Goal: Task Accomplishment & Management: Use online tool/utility

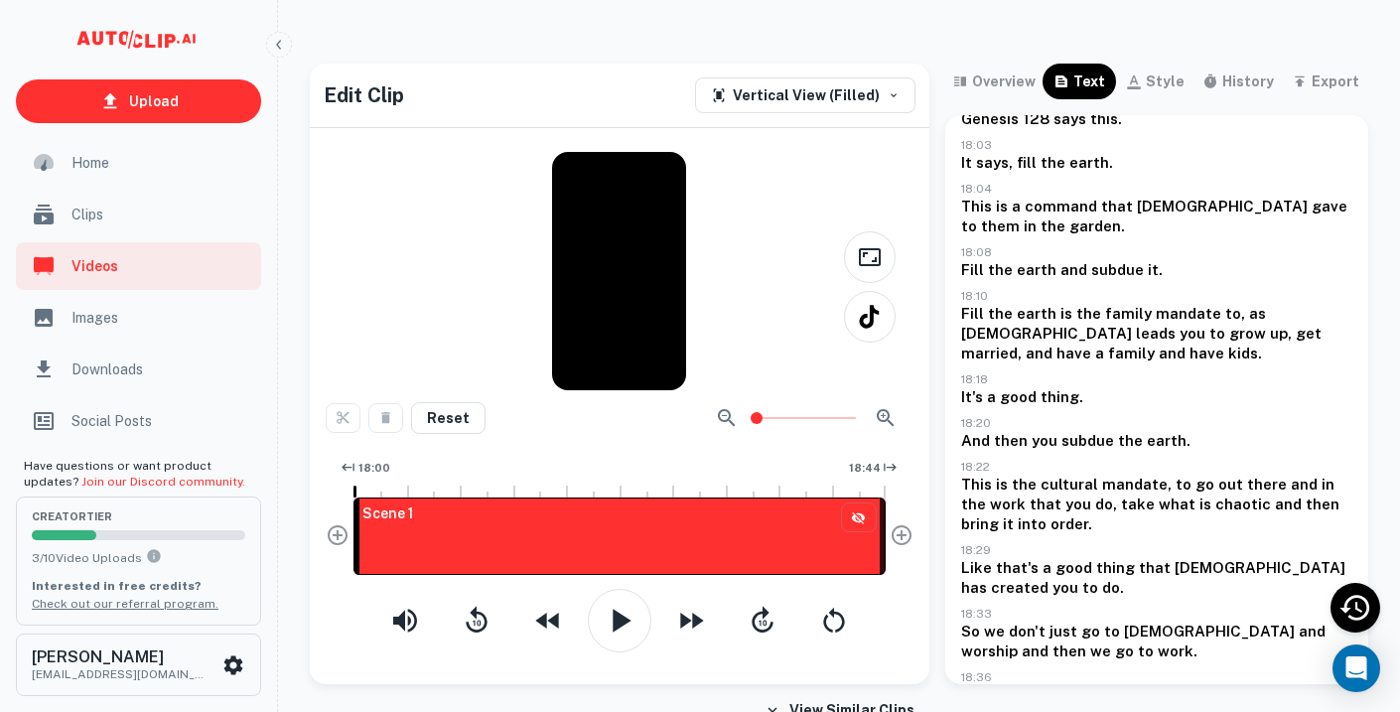
scroll to position [148, 0]
click at [610, 620] on icon "button" at bounding box center [620, 621] width 40 height 40
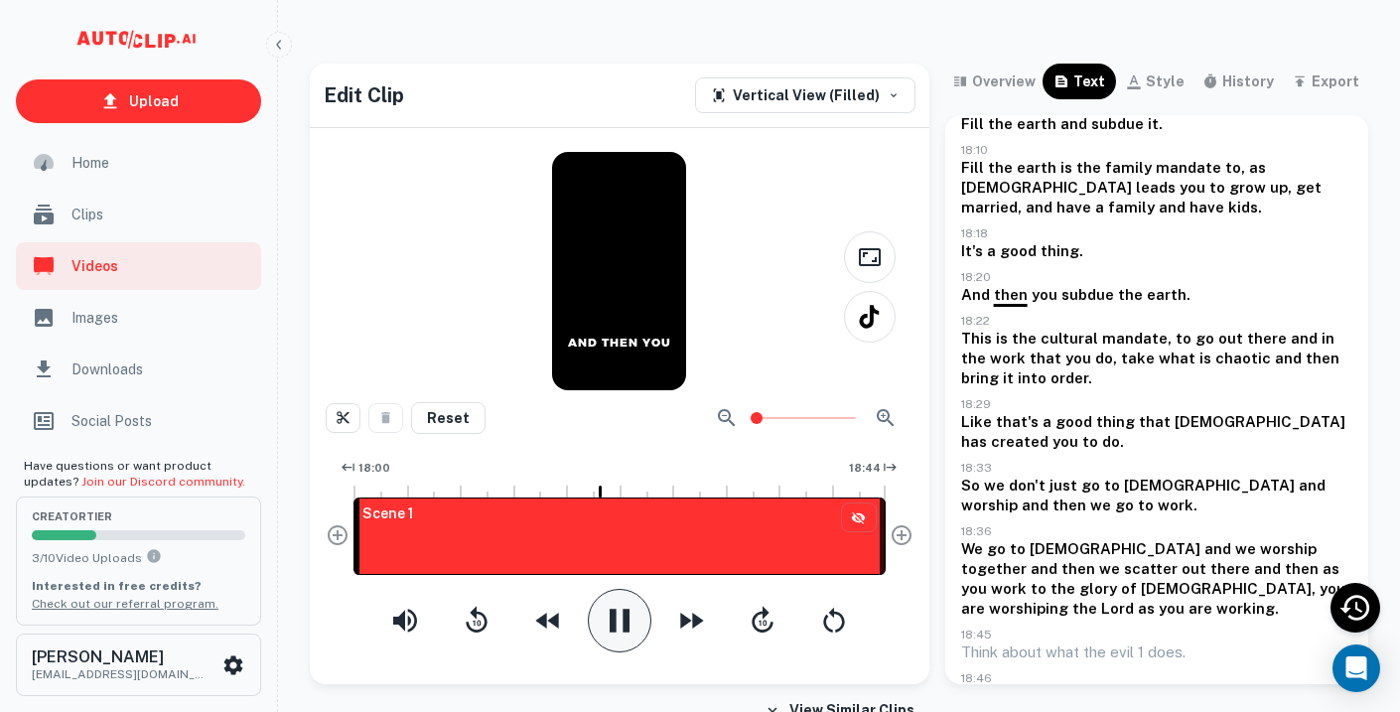
scroll to position [376, 0]
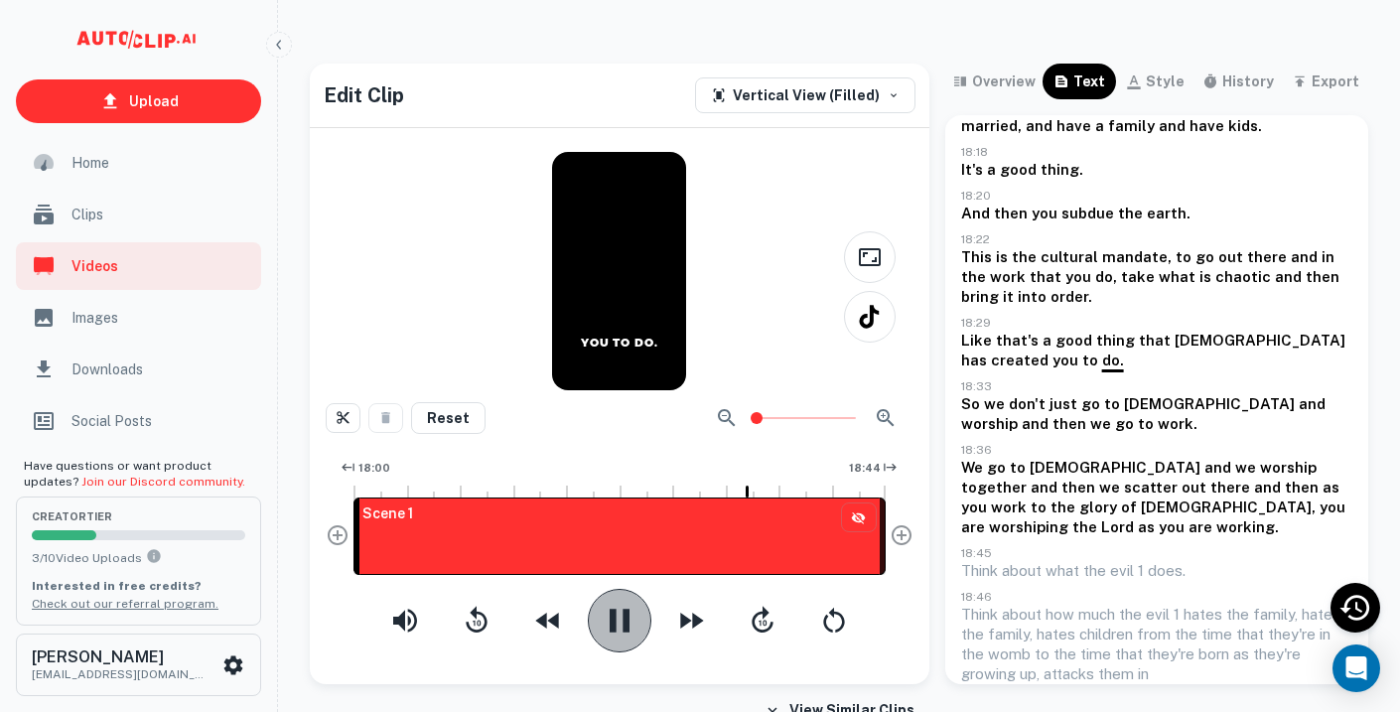
click at [638, 616] on icon "button" at bounding box center [620, 621] width 40 height 40
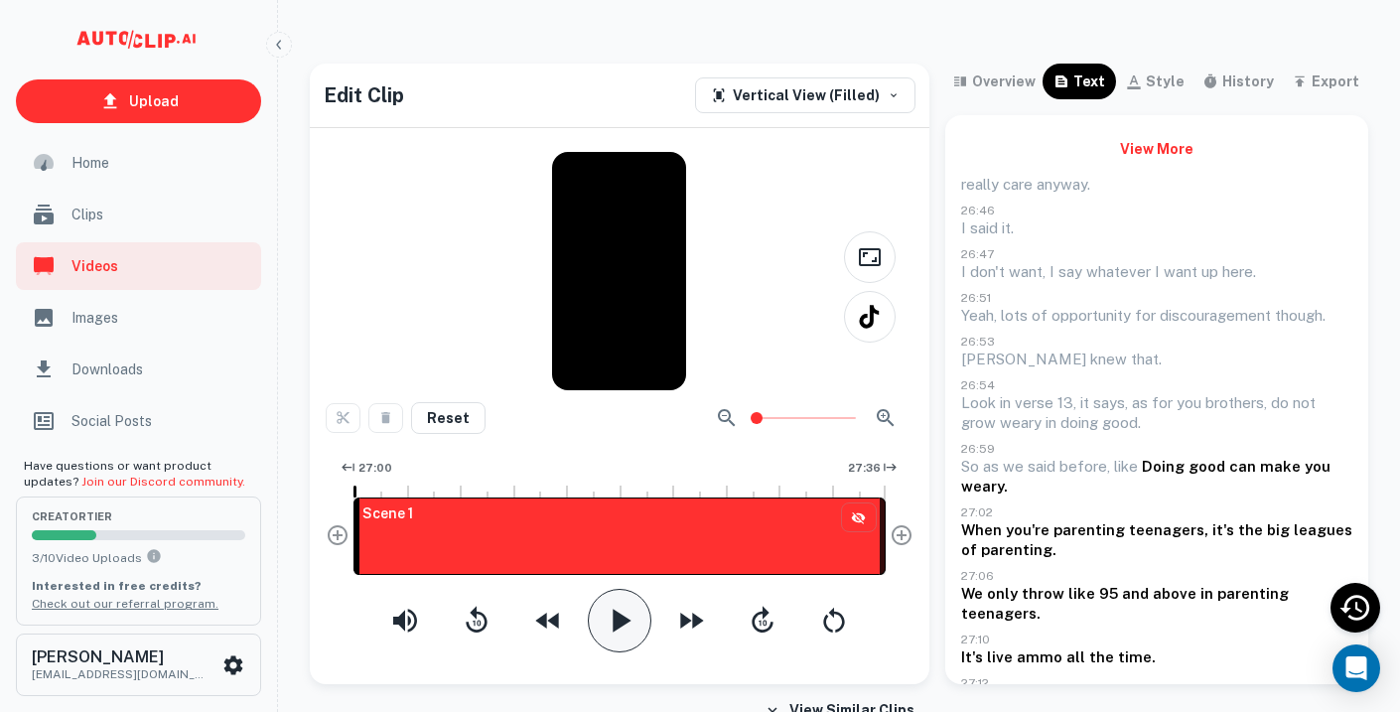
click at [603, 614] on icon "button" at bounding box center [620, 621] width 40 height 40
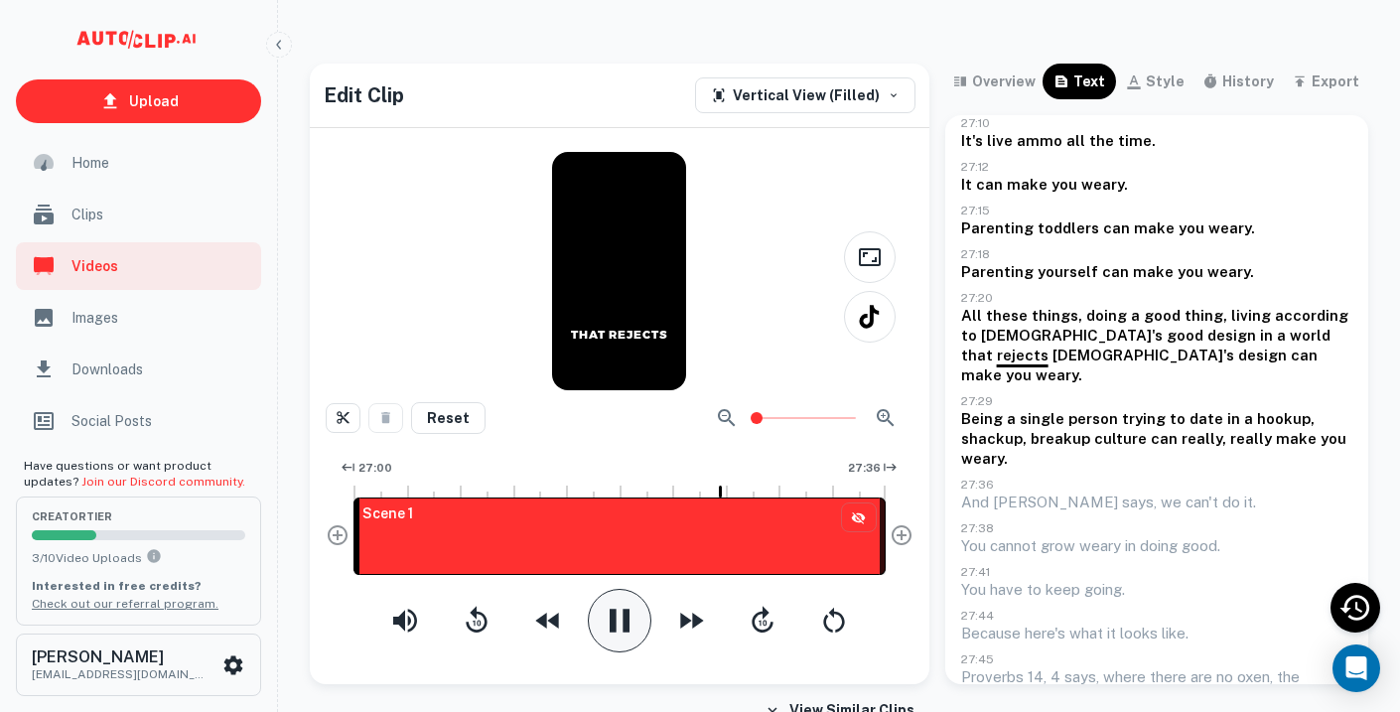
scroll to position [623, 0]
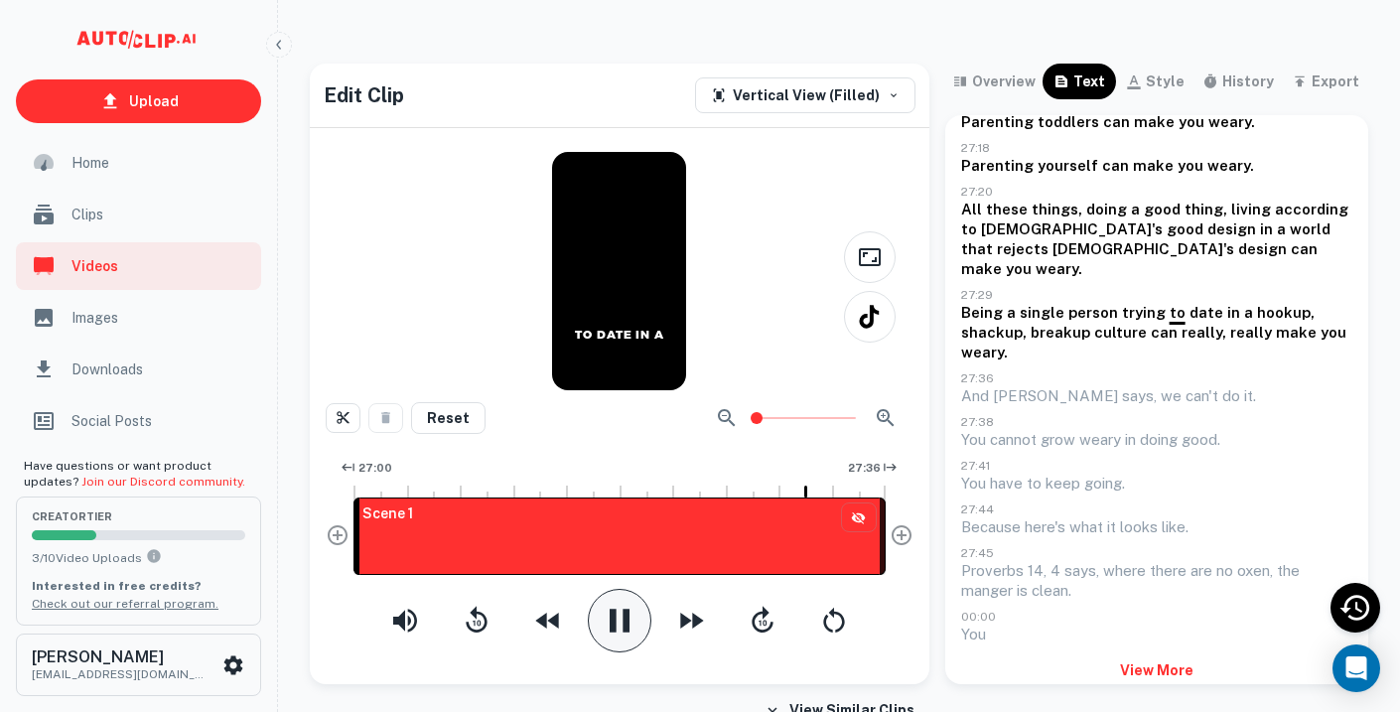
click at [1178, 653] on button "View More" at bounding box center [1156, 670] width 391 height 36
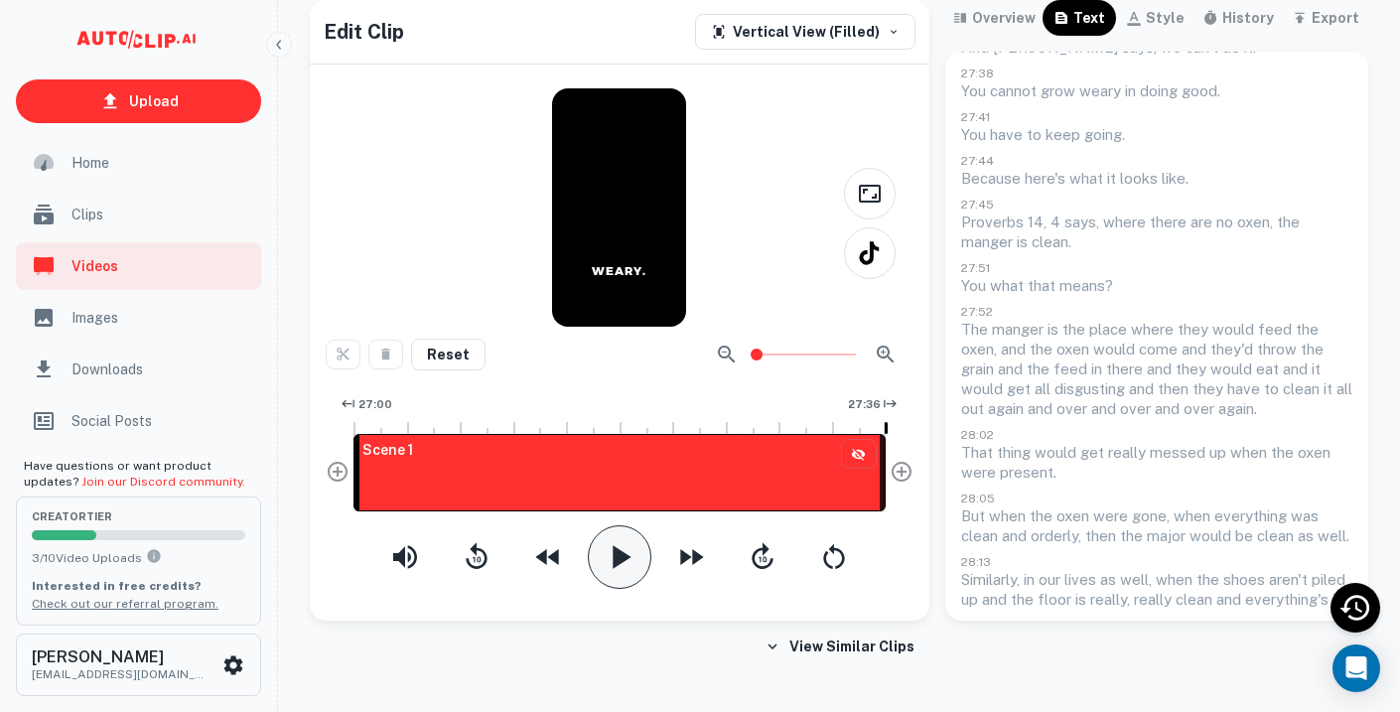
scroll to position [937, 0]
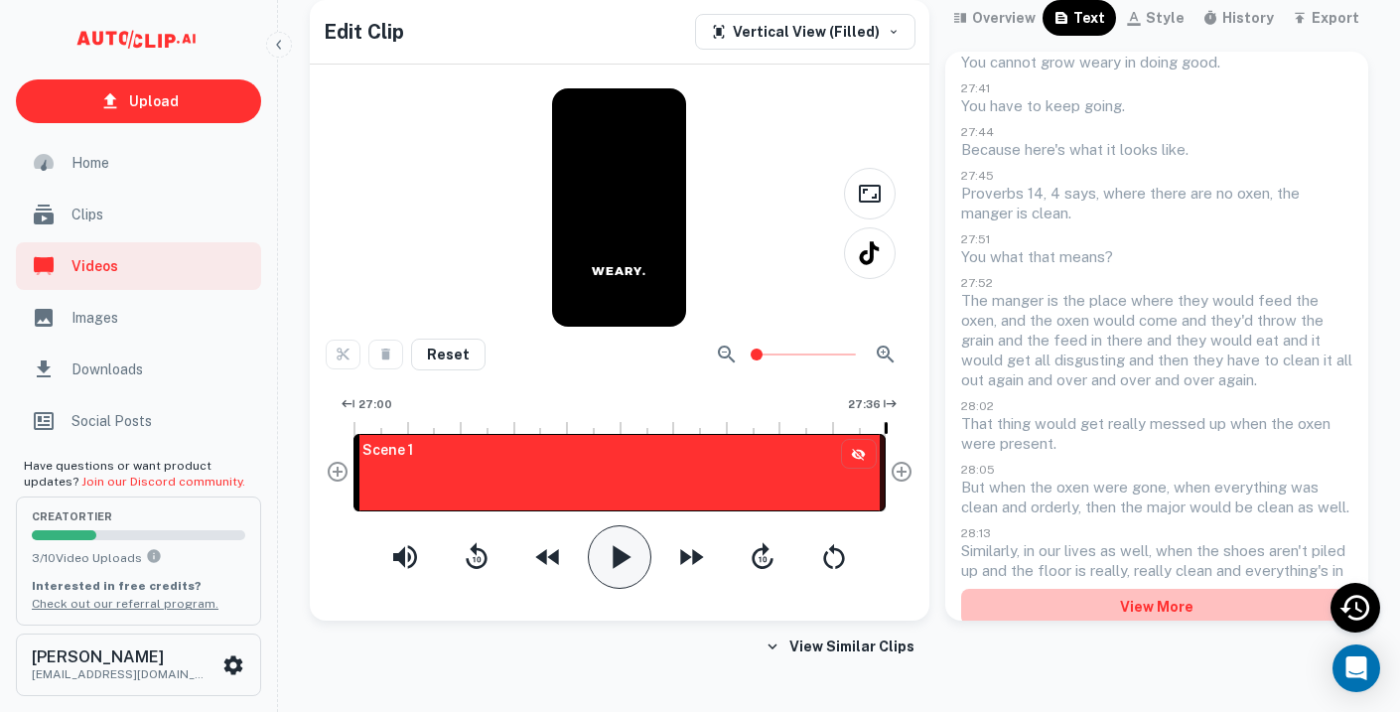
click at [1164, 589] on button "View More" at bounding box center [1156, 607] width 391 height 36
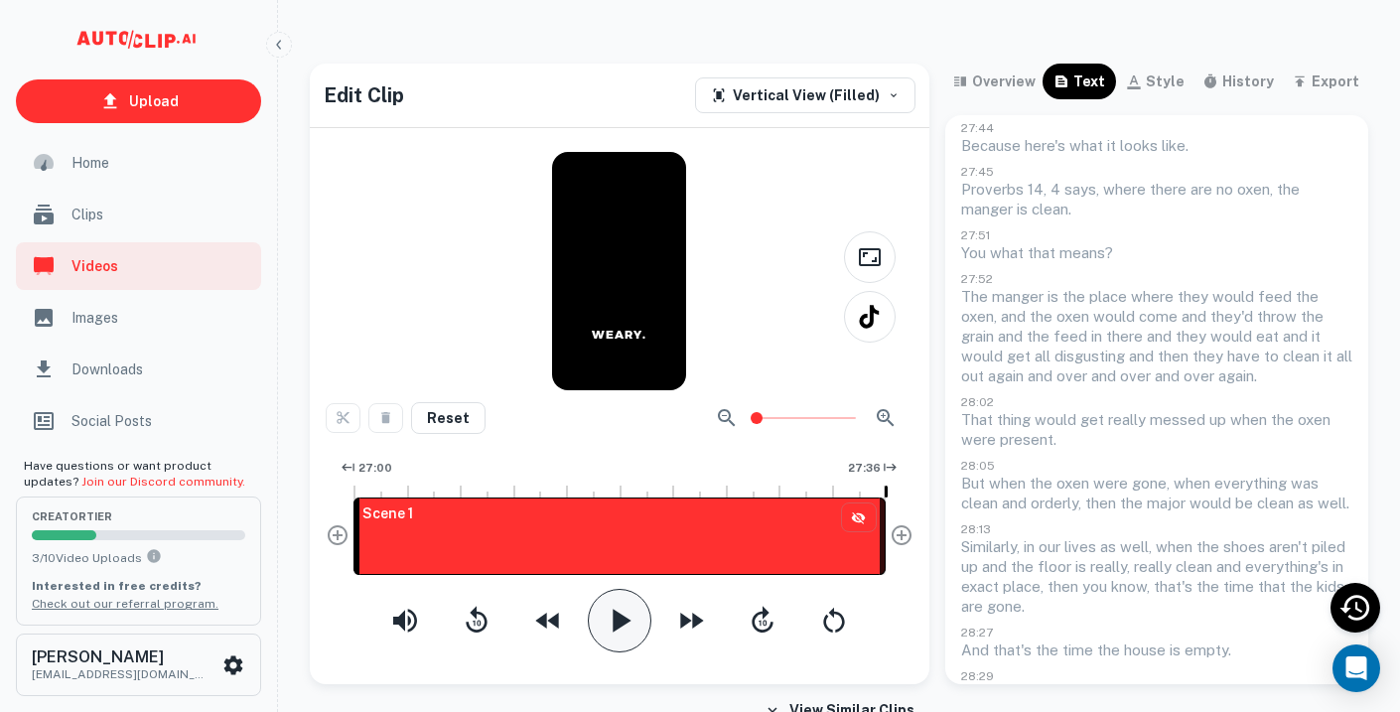
scroll to position [992, 0]
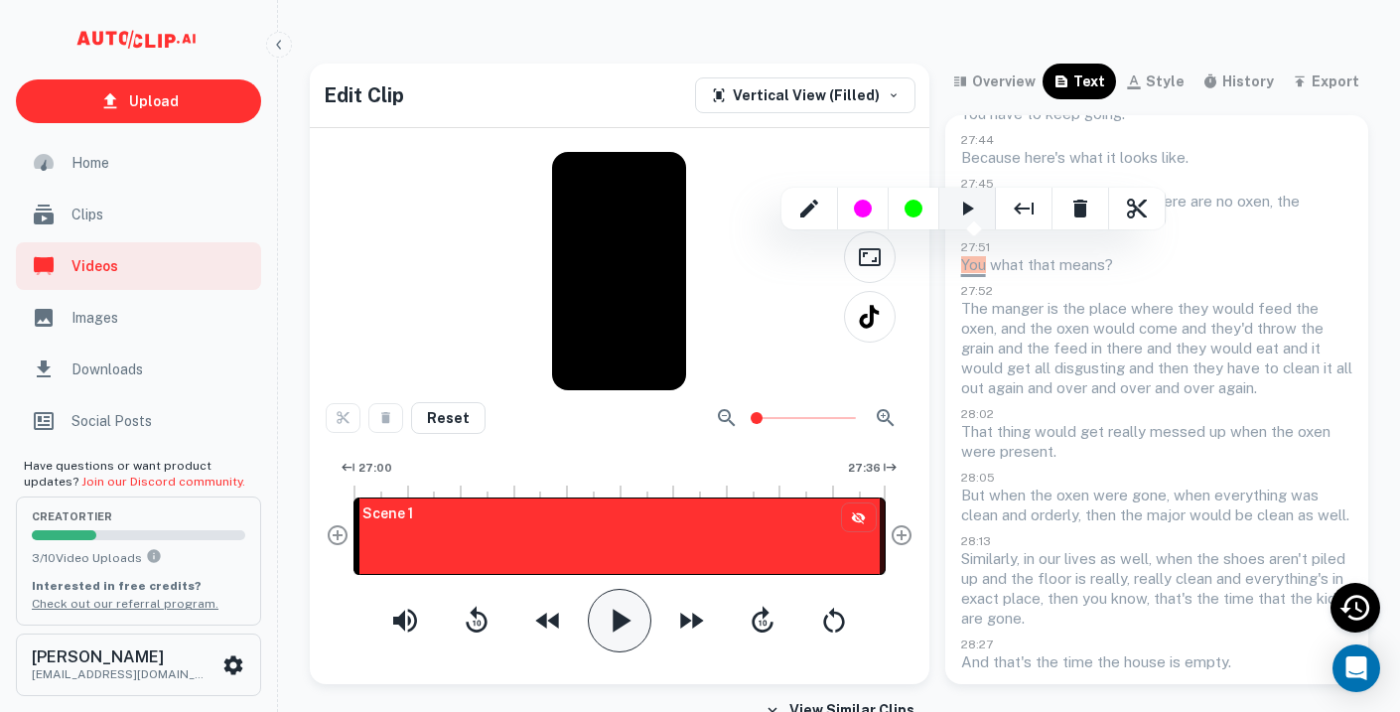
click at [970, 209] on icon "Play Clip From Here" at bounding box center [968, 209] width 11 height 14
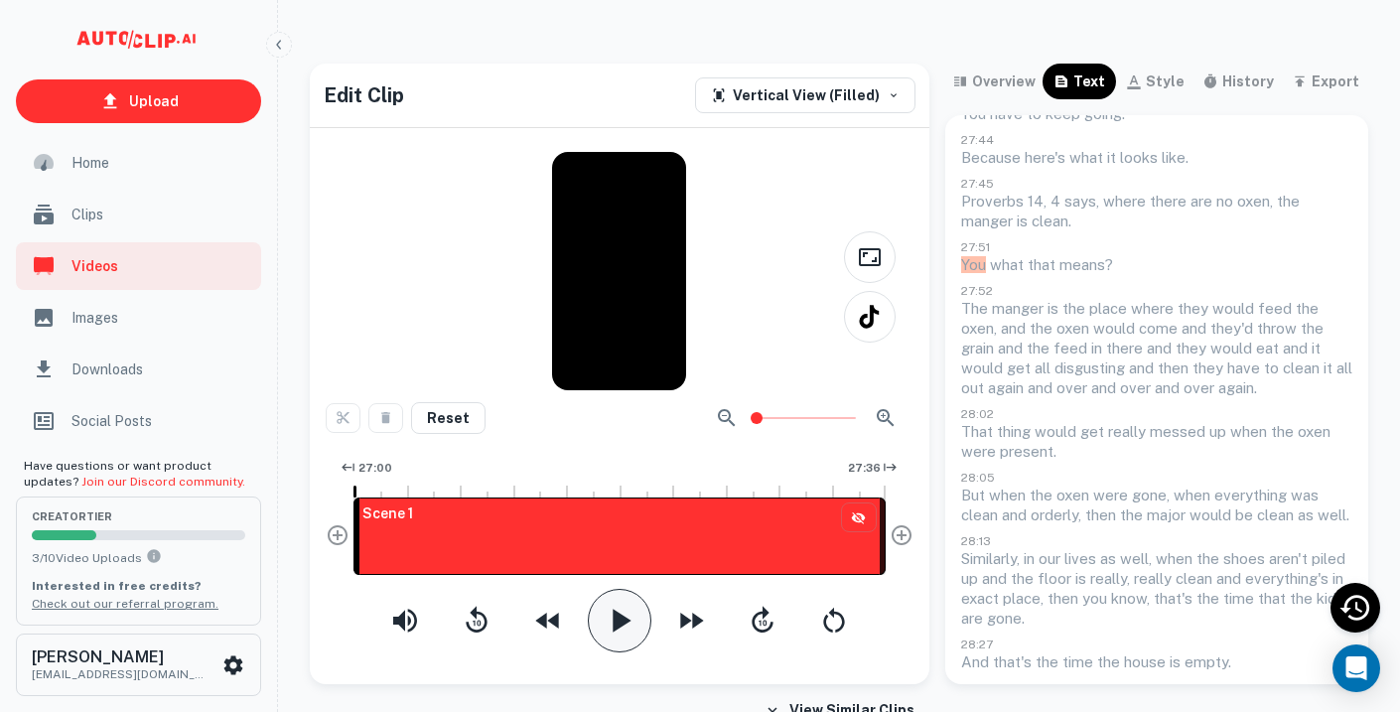
click at [608, 618] on icon "button" at bounding box center [620, 621] width 40 height 40
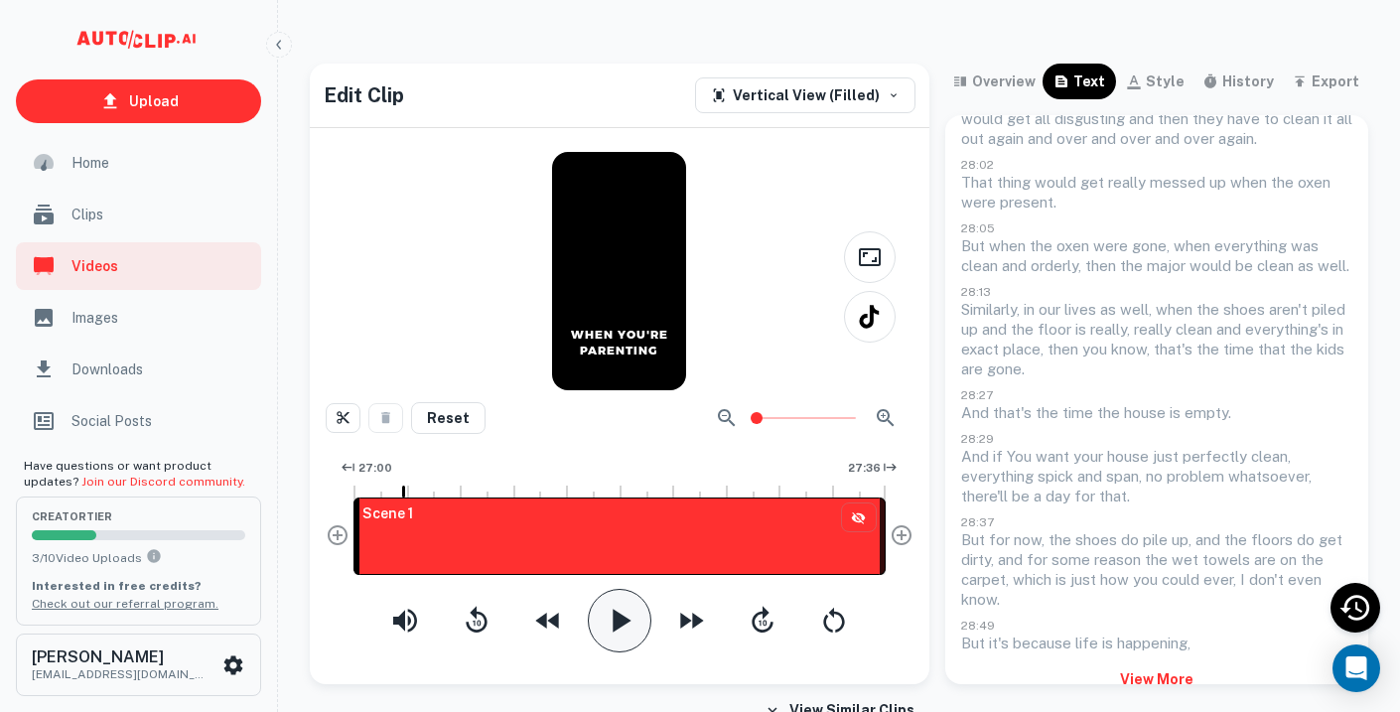
scroll to position [1246, 0]
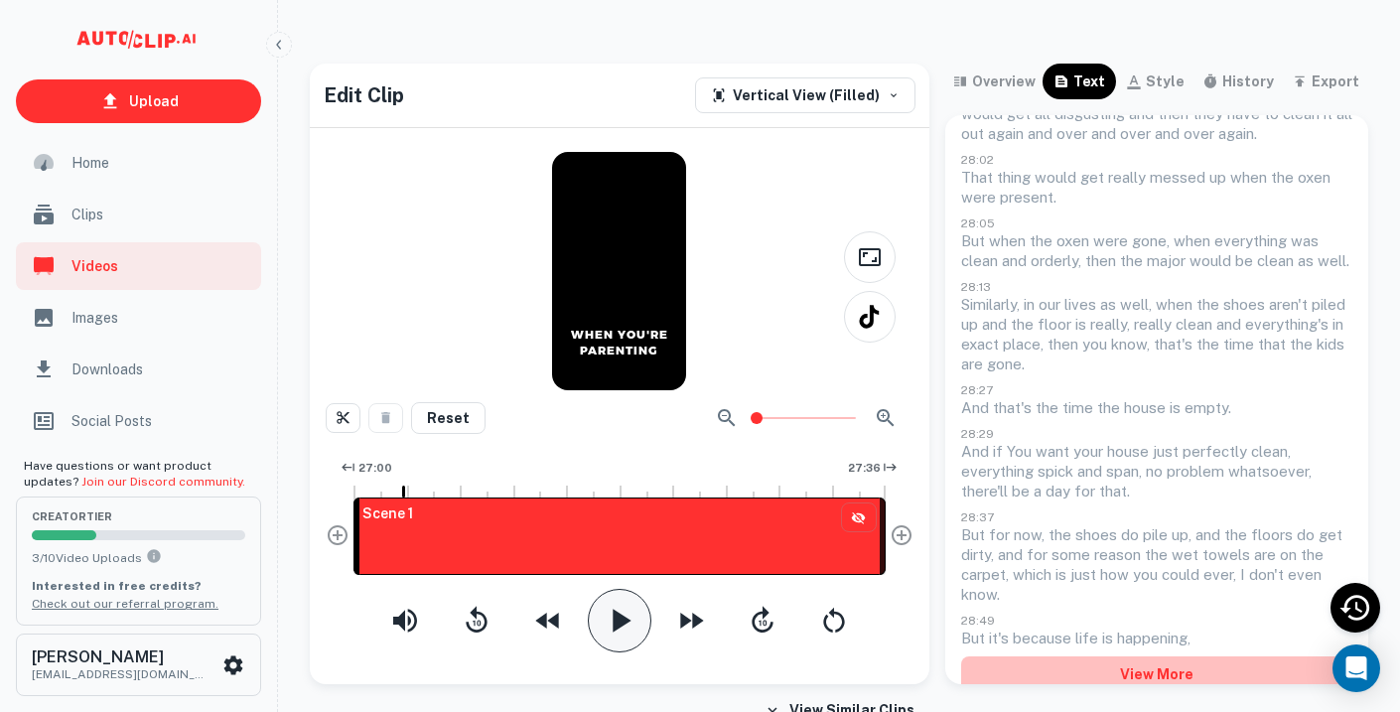
click at [1116, 656] on button "View More" at bounding box center [1156, 674] width 391 height 36
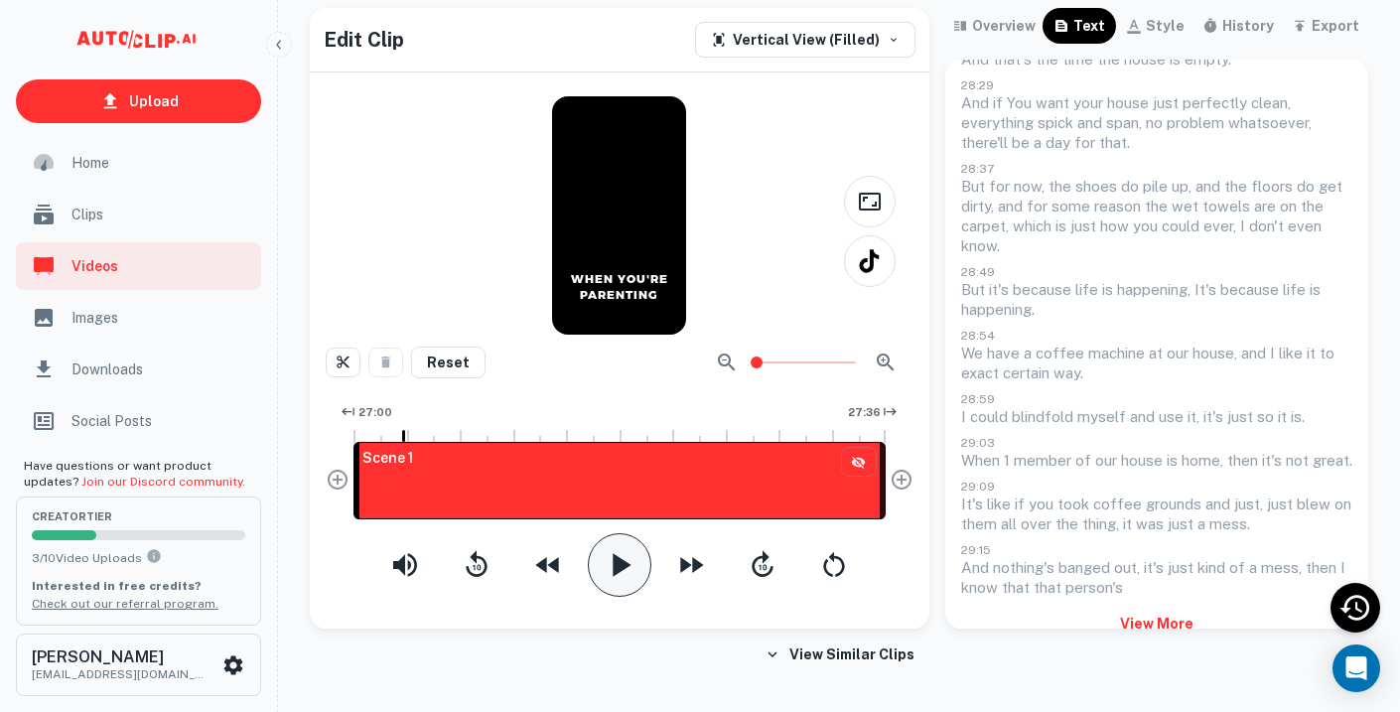
scroll to position [1548, 0]
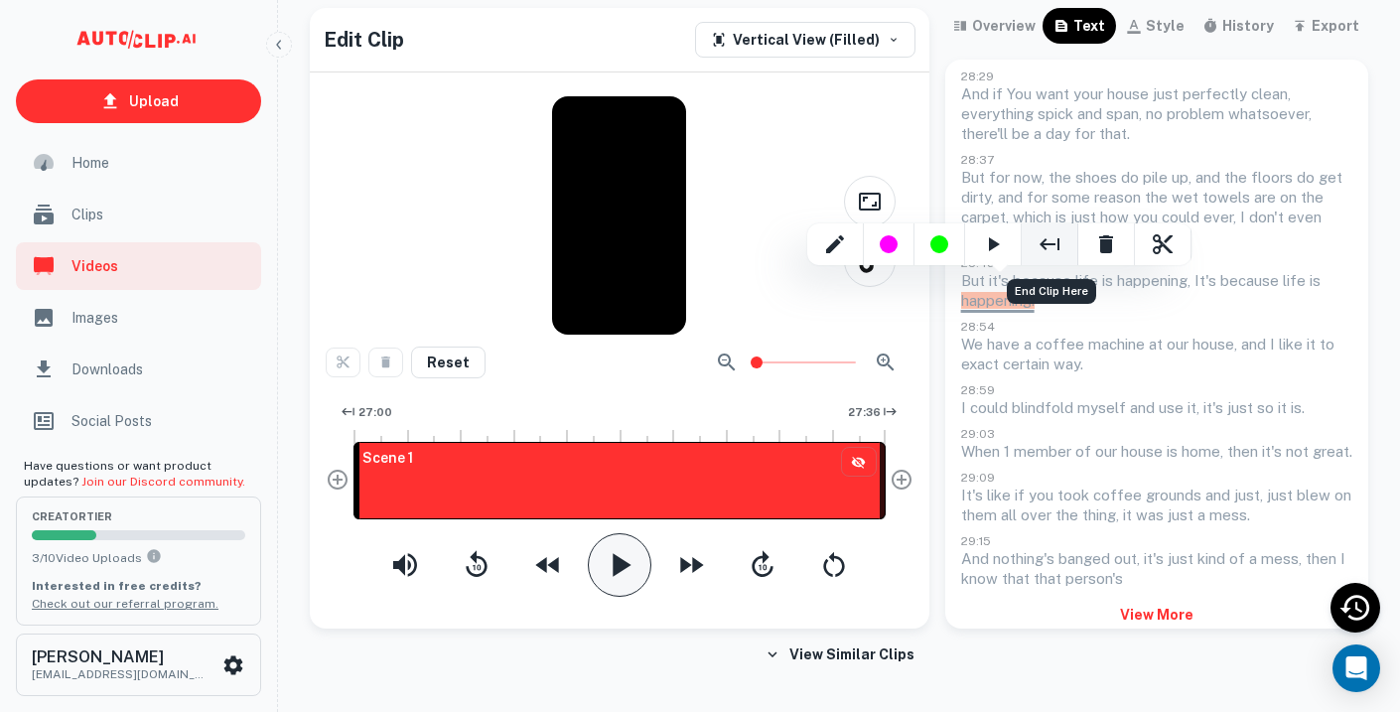
click at [1054, 238] on icon "End Clip Here" at bounding box center [1050, 244] width 24 height 24
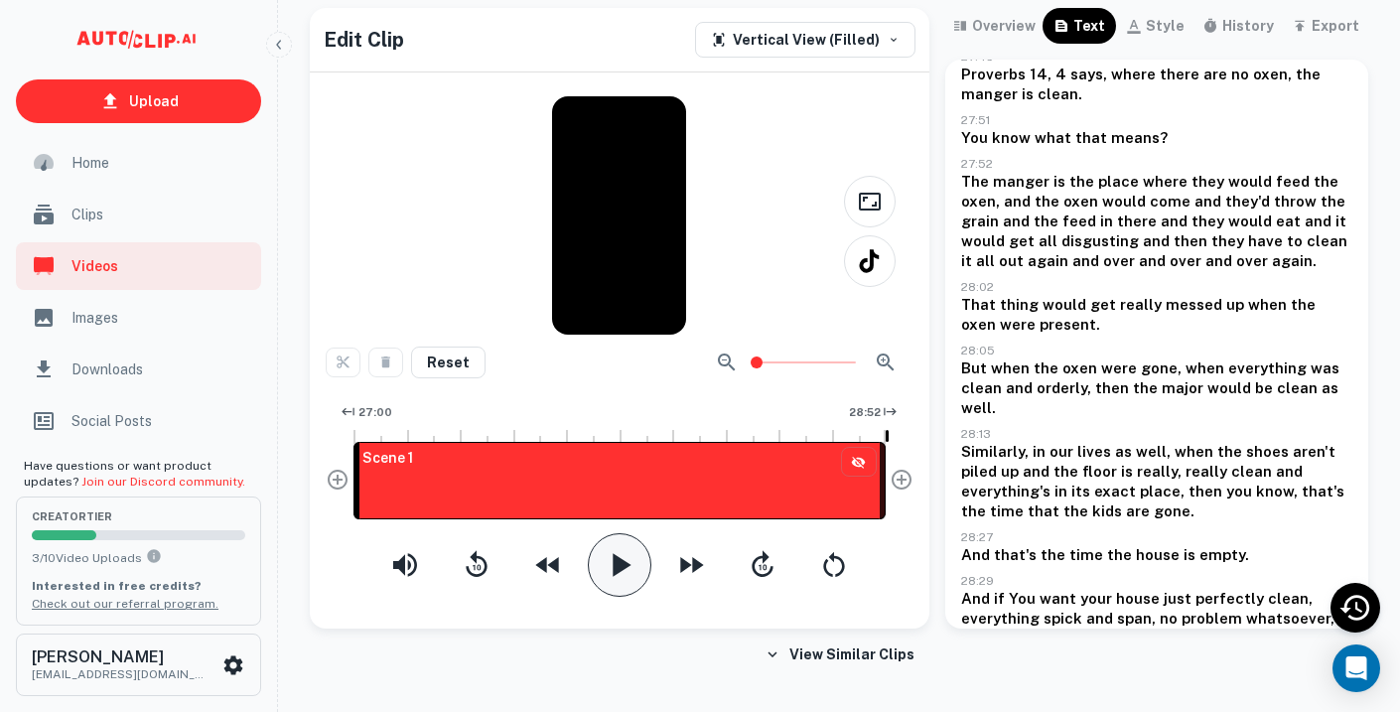
scroll to position [1066, 0]
click at [621, 409] on div "27:00 28:52" at bounding box center [620, 412] width 532 height 29
click at [622, 421] on div "27:00 28:52" at bounding box center [620, 412] width 532 height 29
click at [622, 435] on div at bounding box center [623, 434] width 2 height 16
click at [630, 601] on div "THE GRAIN AND Reset 27:00 28:52 Scene 1" at bounding box center [620, 354] width 620 height 548
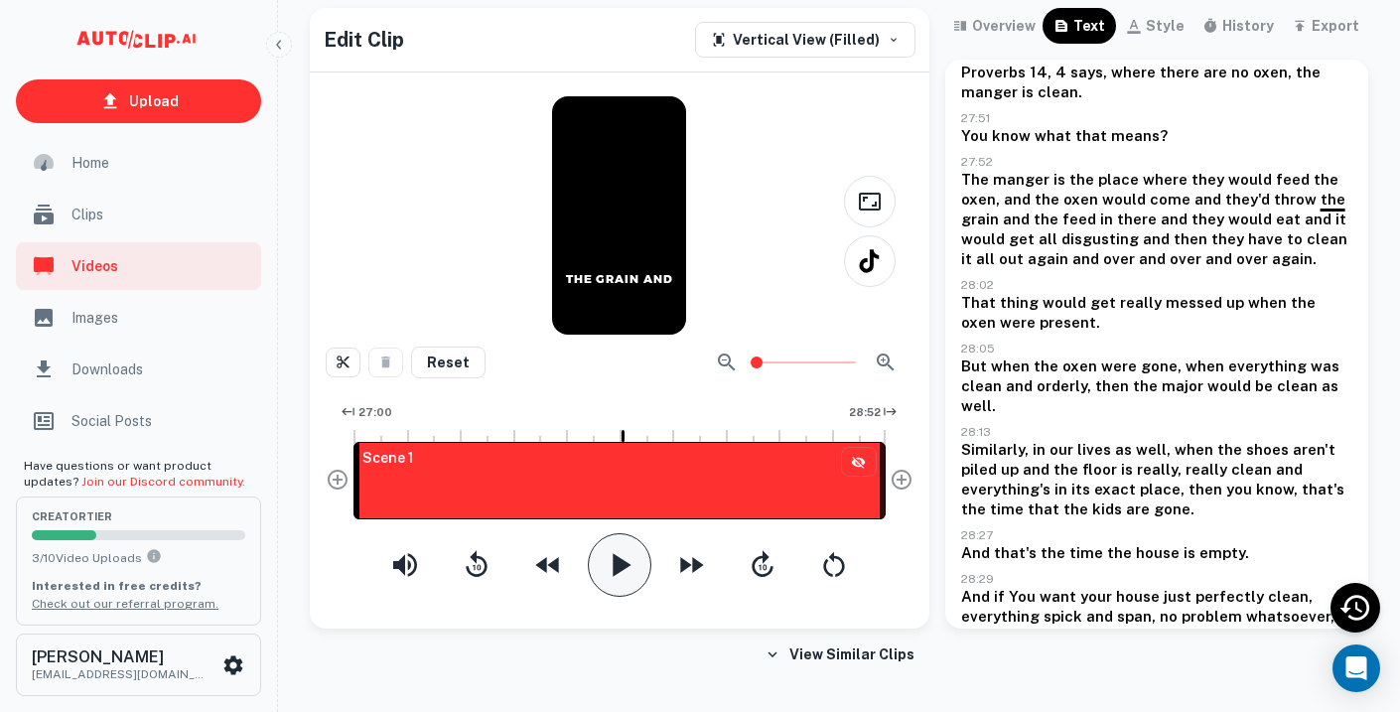
click at [629, 570] on icon "button" at bounding box center [620, 565] width 40 height 40
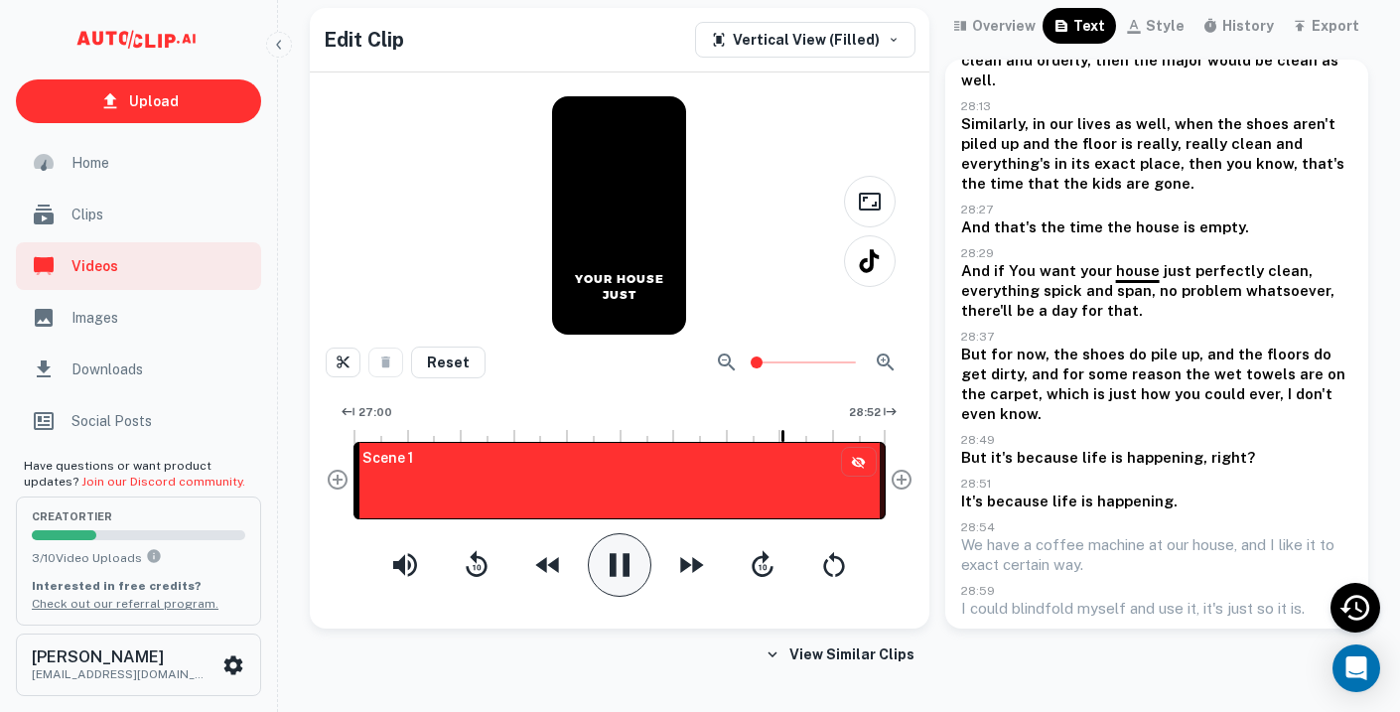
scroll to position [1401, 0]
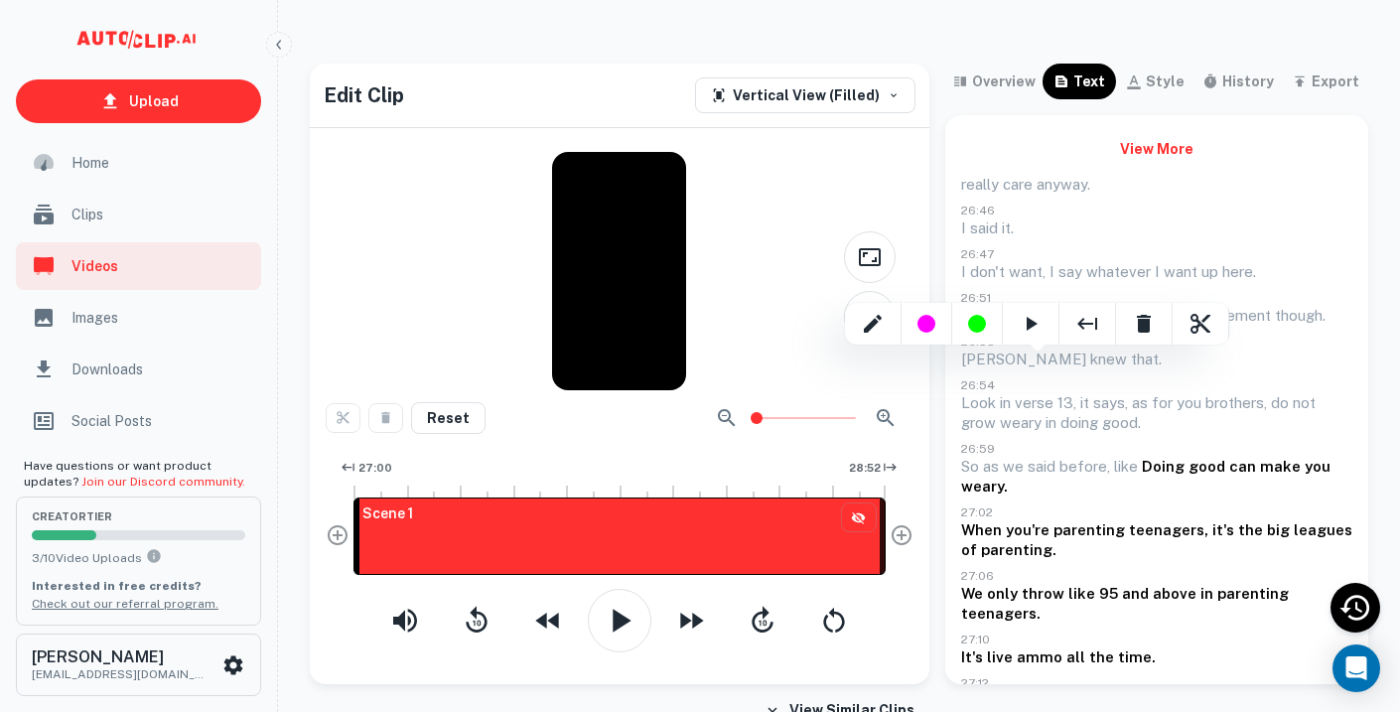
scroll to position [2371, 0]
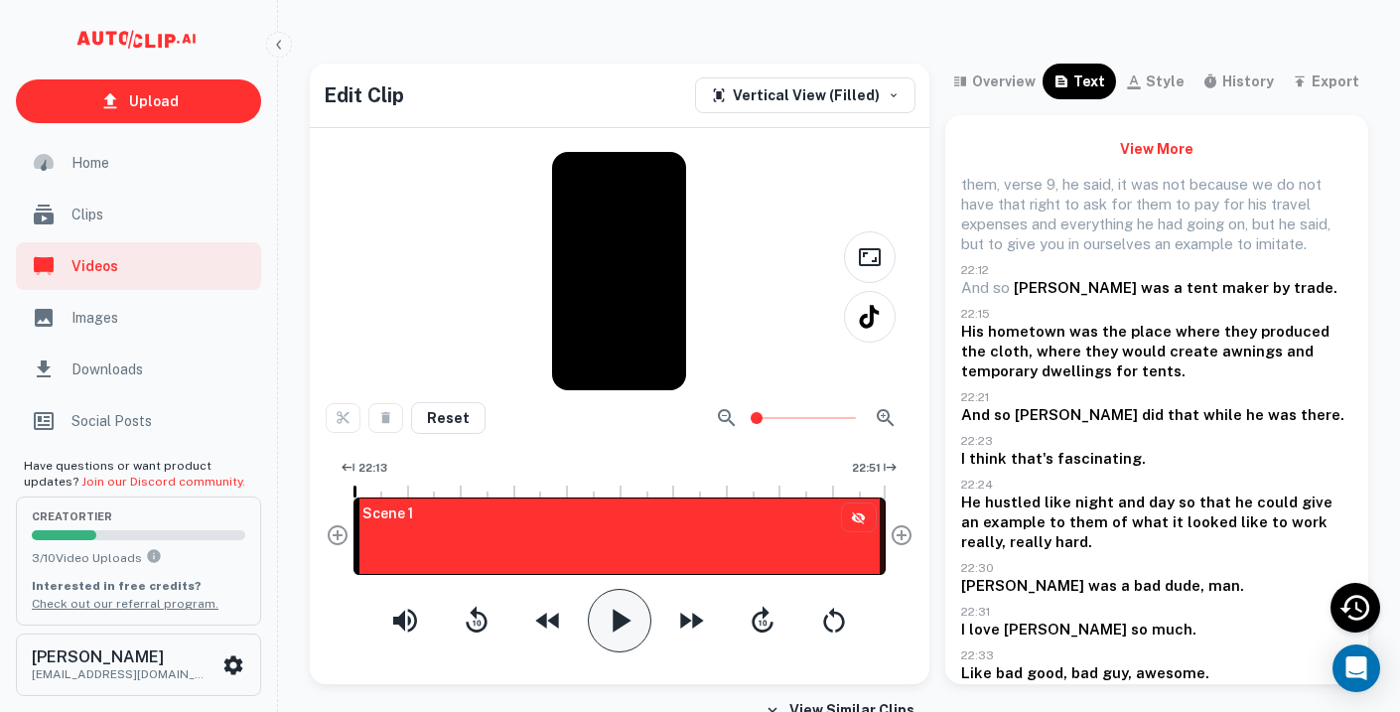
click at [620, 618] on icon "button" at bounding box center [622, 620] width 18 height 23
click at [620, 618] on icon "button" at bounding box center [620, 621] width 40 height 40
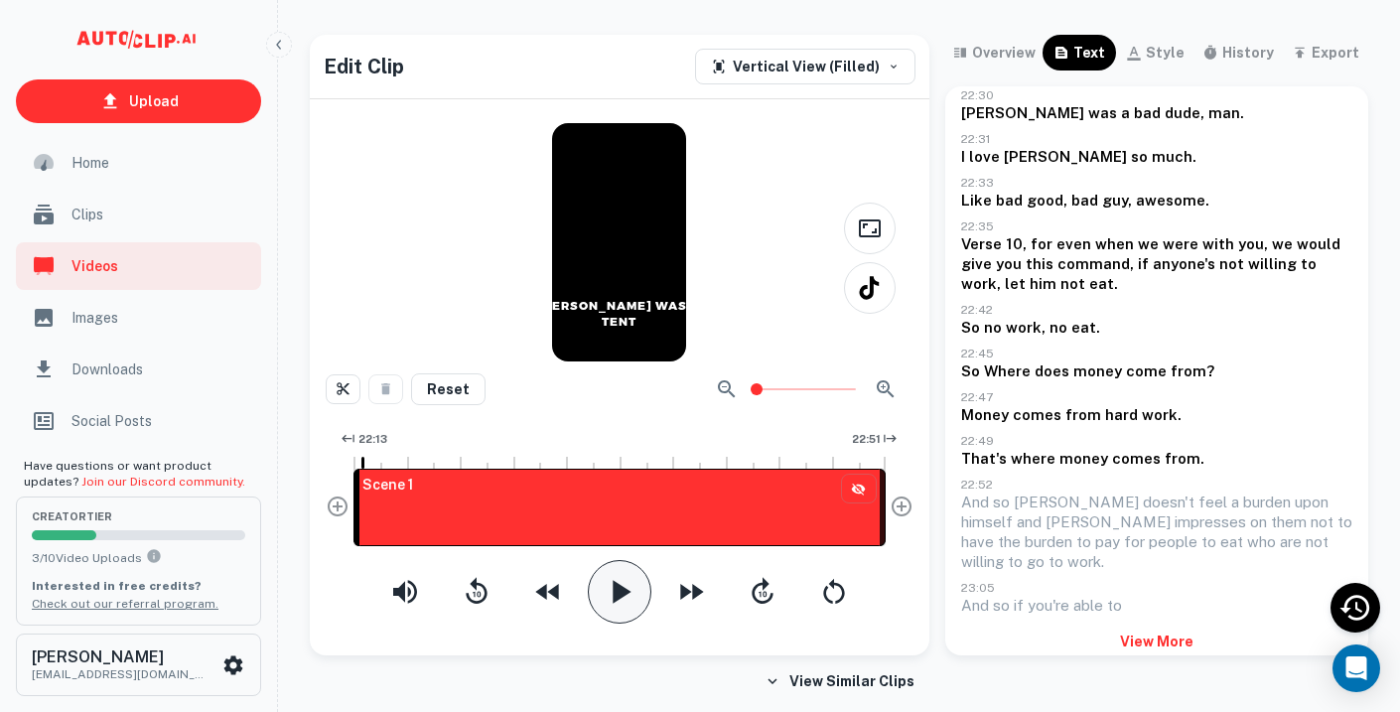
scroll to position [36, 0]
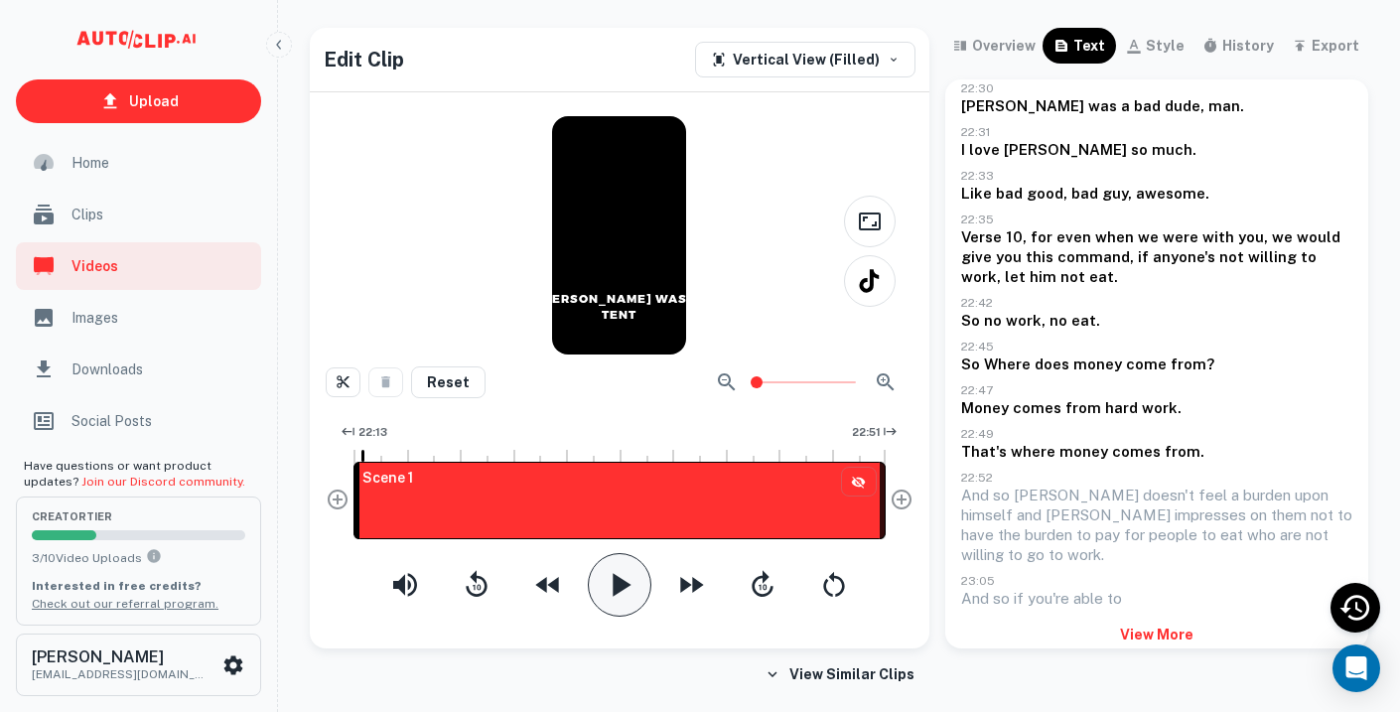
click at [1181, 617] on button "View More" at bounding box center [1156, 635] width 391 height 36
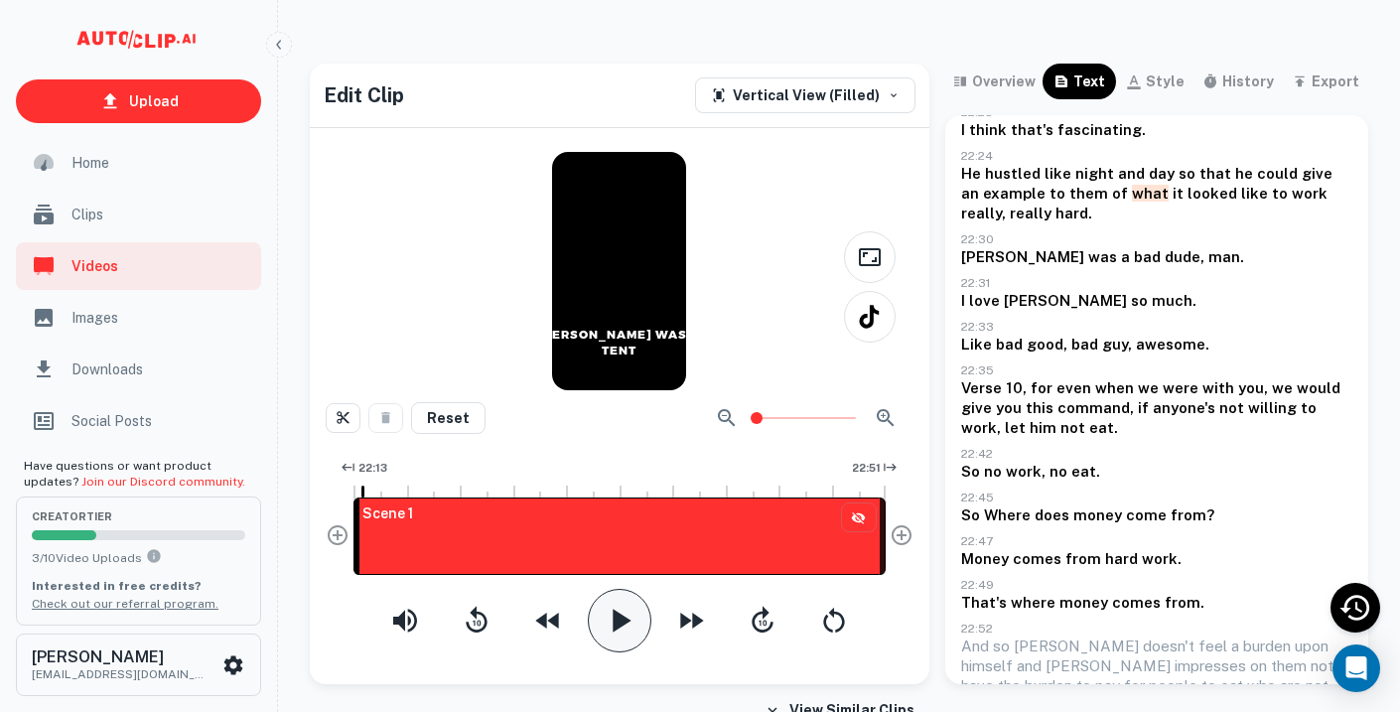
scroll to position [331, 0]
click at [631, 482] on div at bounding box center [632, 490] width 2 height 16
click at [628, 630] on icon "button" at bounding box center [620, 621] width 40 height 40
click at [628, 630] on icon "button" at bounding box center [620, 620] width 20 height 23
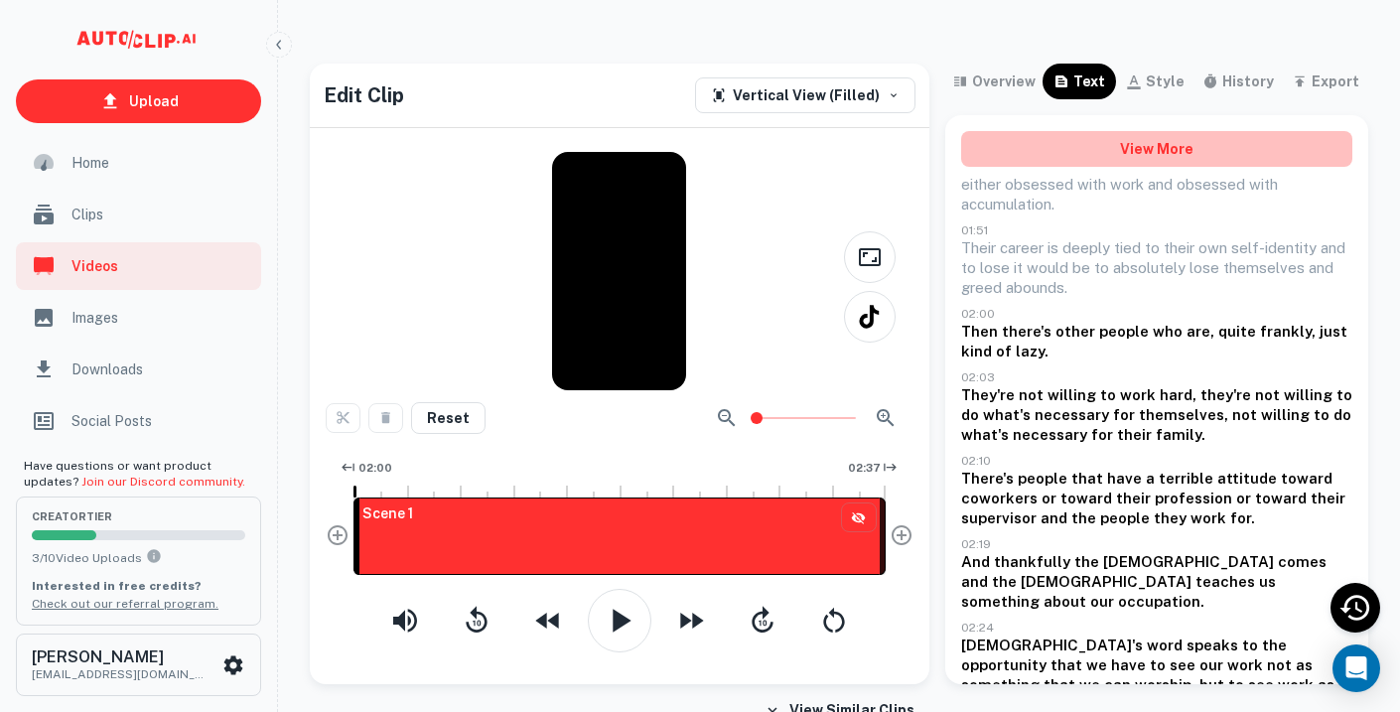
click at [1193, 145] on button "View More" at bounding box center [1156, 149] width 391 height 36
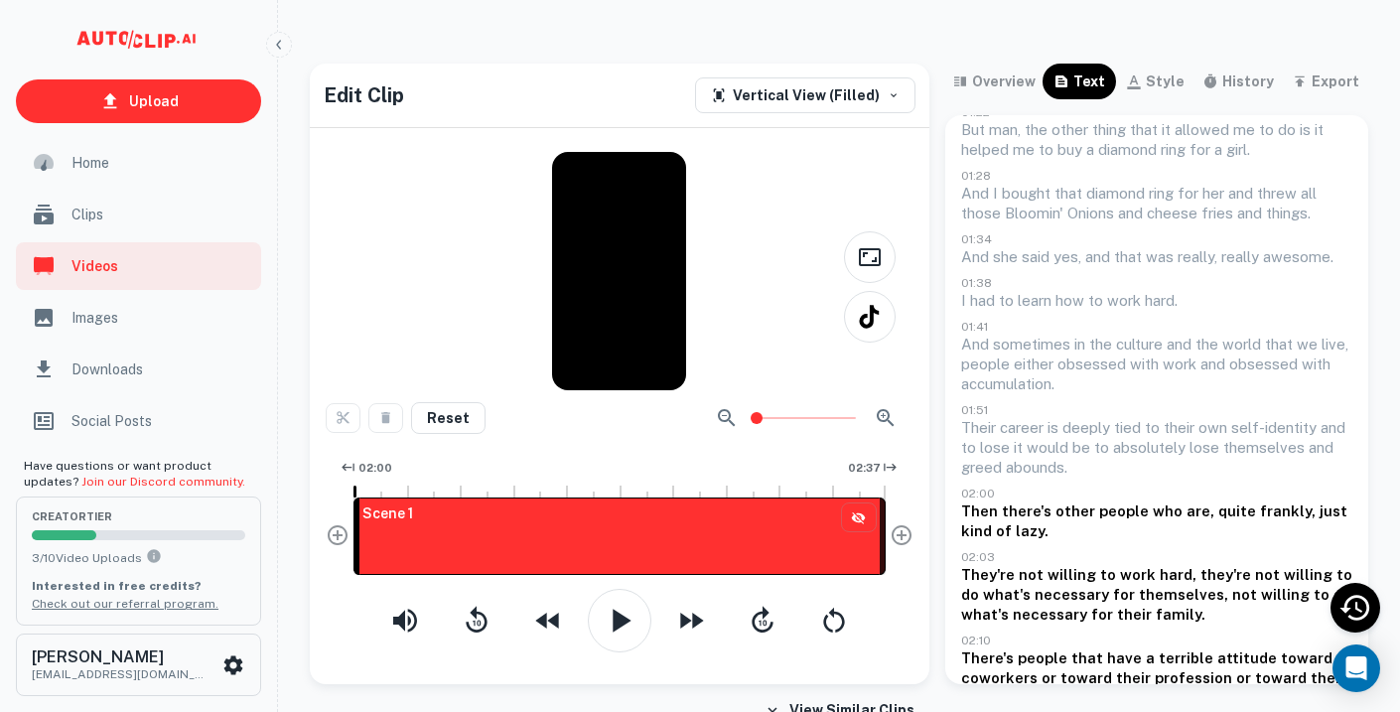
scroll to position [122, 0]
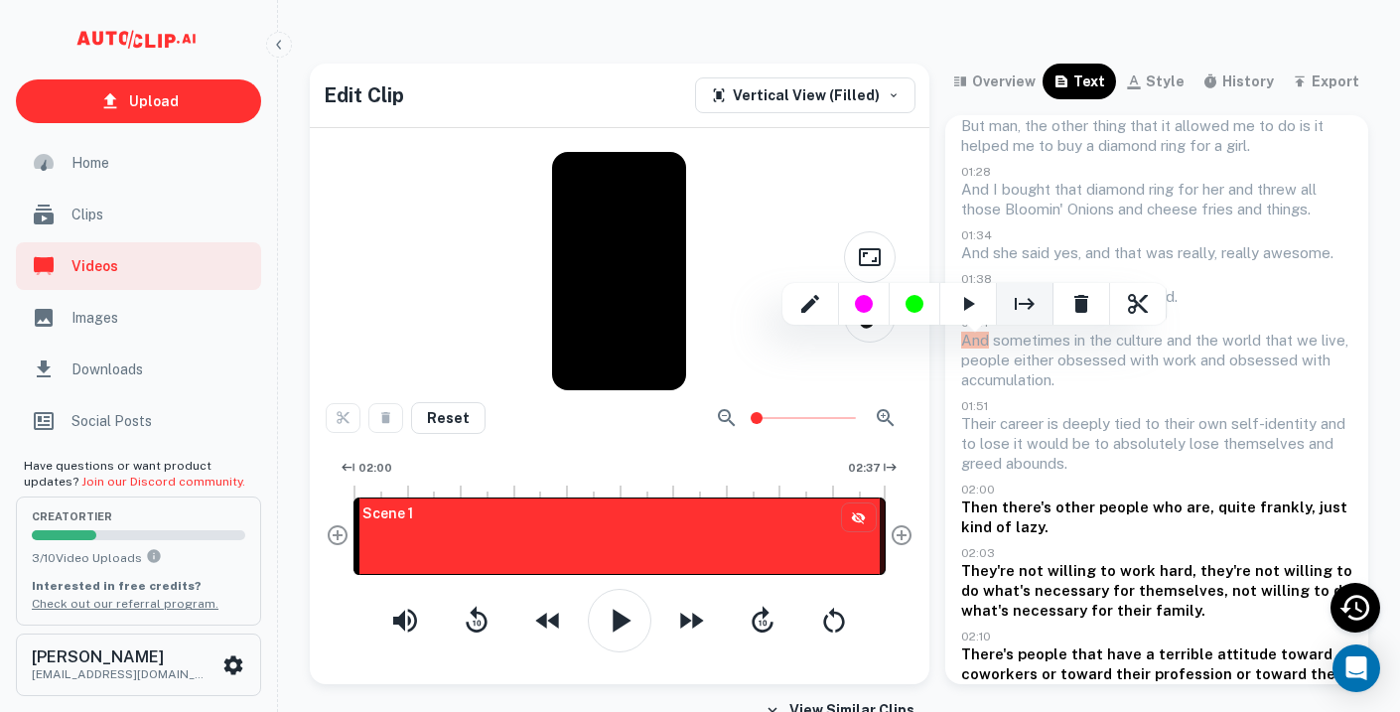
click at [1015, 308] on icon "Start Clip Here" at bounding box center [1025, 304] width 20 height 12
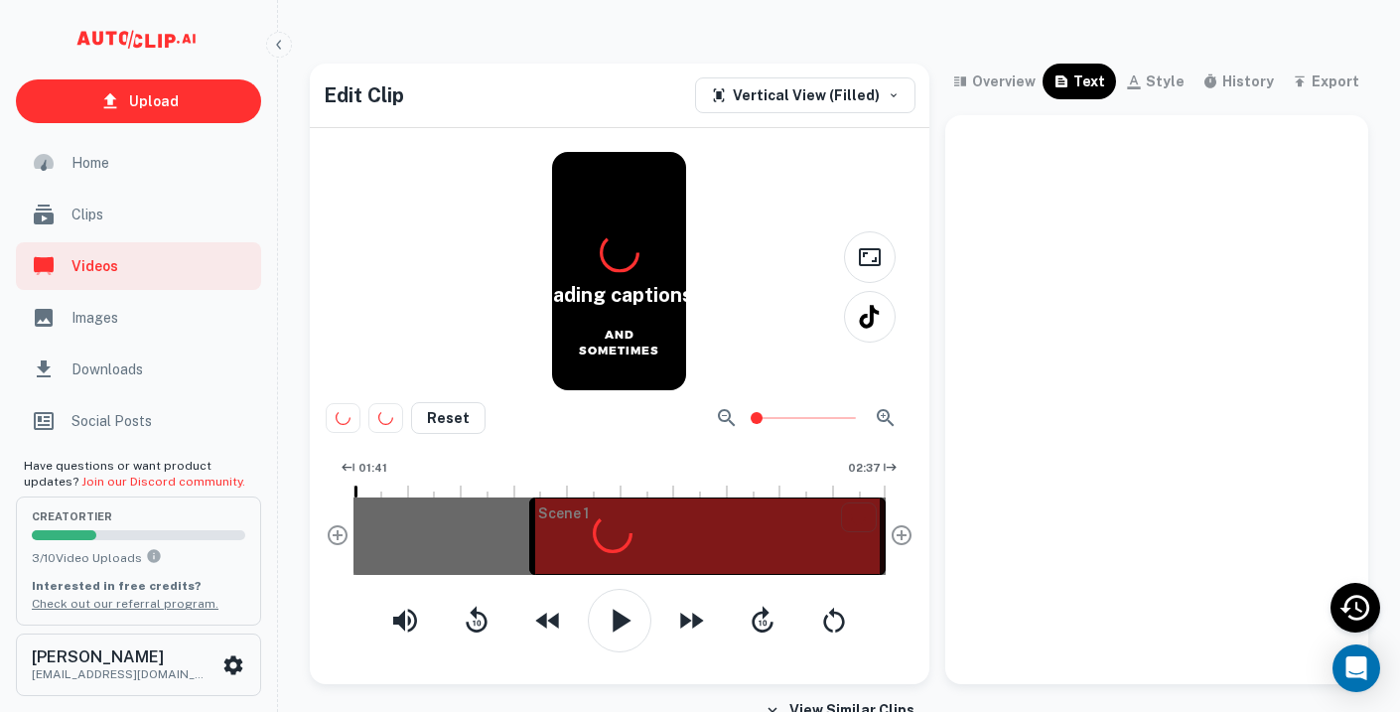
scroll to position [0, 0]
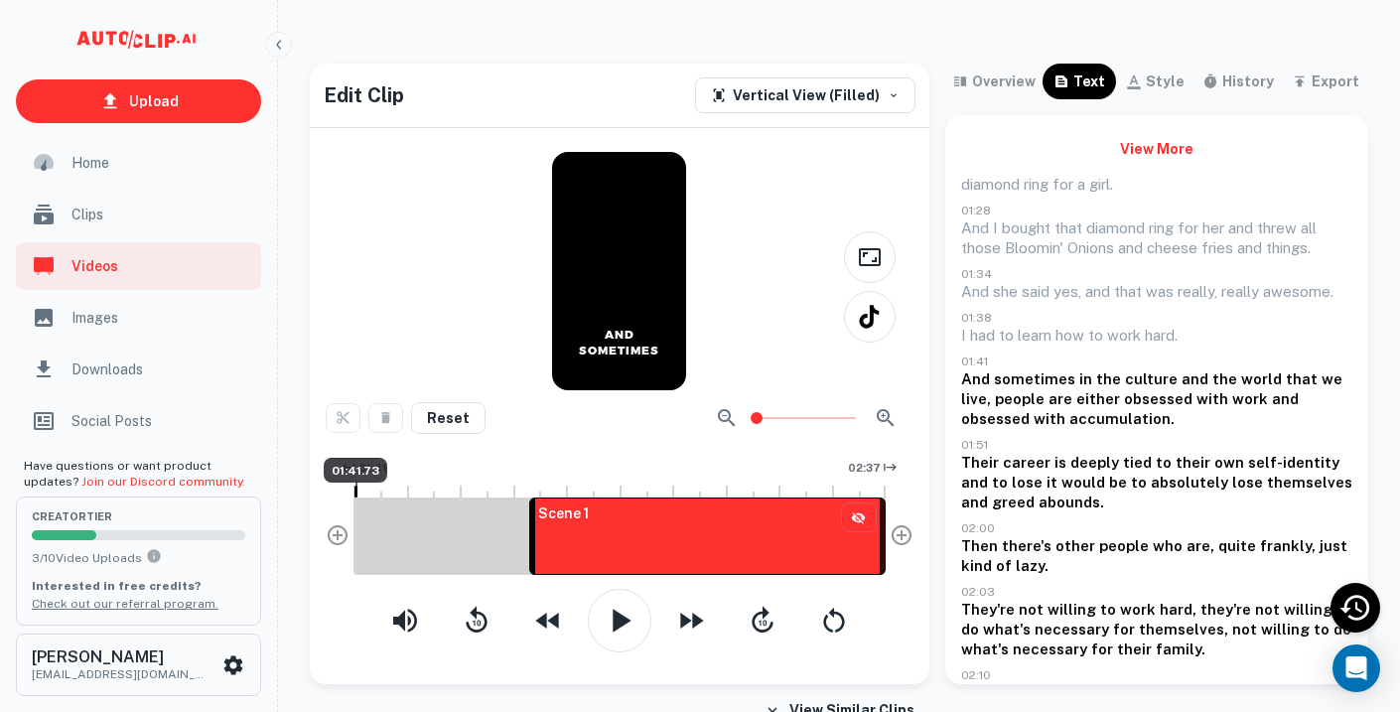
click at [356, 496] on div at bounding box center [357, 490] width 2 height 16
click at [620, 634] on icon "button" at bounding box center [620, 621] width 40 height 40
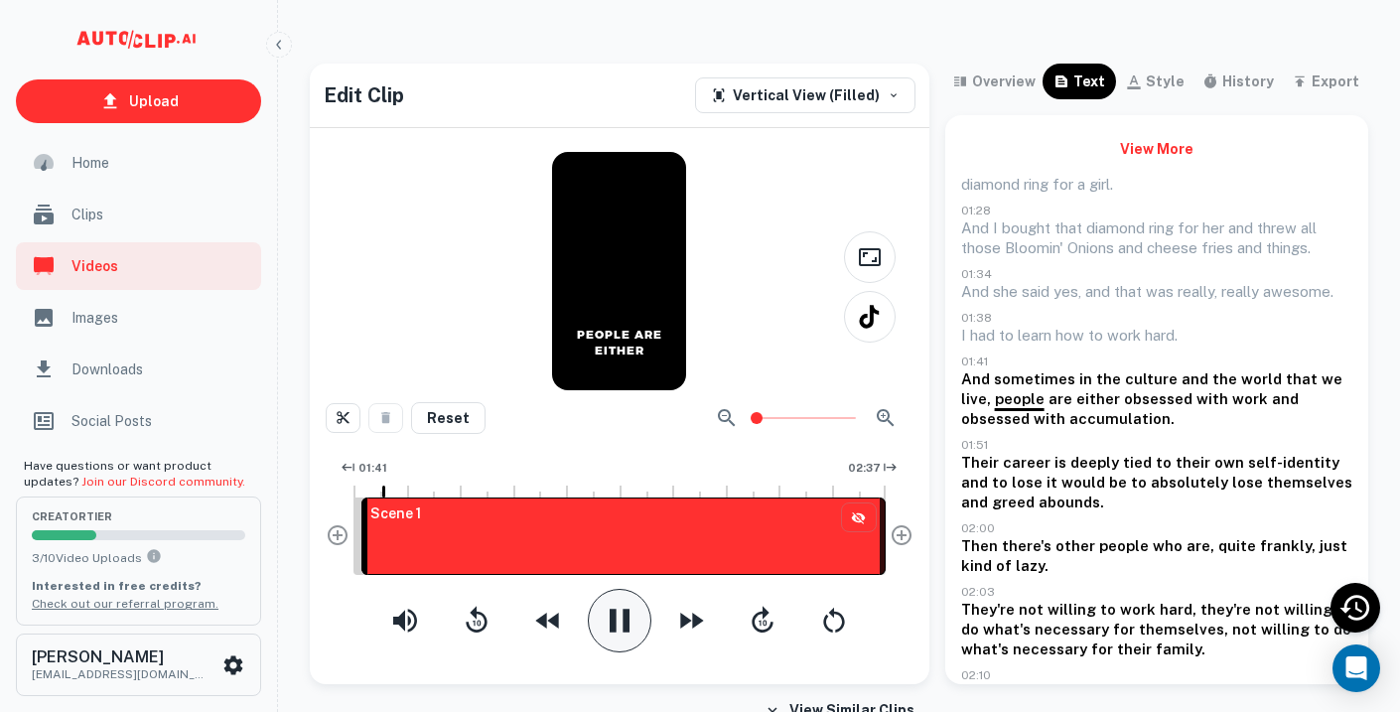
drag, startPoint x: 530, startPoint y: 522, endPoint x: 287, endPoint y: 534, distance: 243.6
click at [287, 534] on div "Edit Clip Vertical View (Filled) PEOPLE ARE EITHER Reset 01:41 02:37 Scene 1 ov…" at bounding box center [839, 374] width 1106 height 621
click at [360, 537] on div "Scene 1" at bounding box center [620, 536] width 532 height 77
drag, startPoint x: 364, startPoint y: 537, endPoint x: 303, endPoint y: 538, distance: 61.6
click at [304, 538] on div "Edit Clip Vertical View (Filled) Reset 01:41 02:37 Scene 1 overview text style …" at bounding box center [839, 374] width 1106 height 621
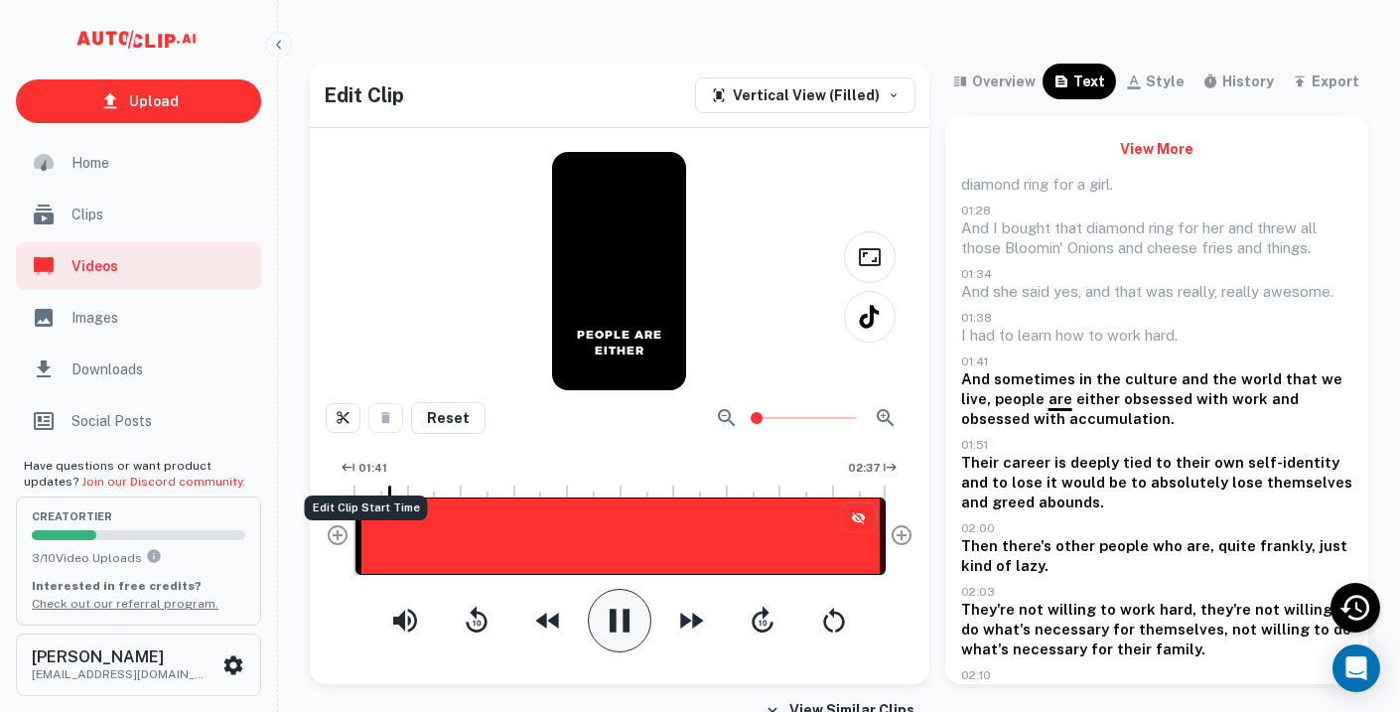
click at [361, 483] on div "Edit Clip Start Time" at bounding box center [366, 502] width 127 height 41
drag, startPoint x: 394, startPoint y: 490, endPoint x: 351, endPoint y: 490, distance: 43.7
click at [351, 490] on div "Edit Clip Start Time" at bounding box center [366, 502] width 127 height 41
click at [369, 484] on div "Edit Clip Start Time" at bounding box center [366, 502] width 127 height 41
click at [368, 484] on div at bounding box center [620, 488] width 532 height 12
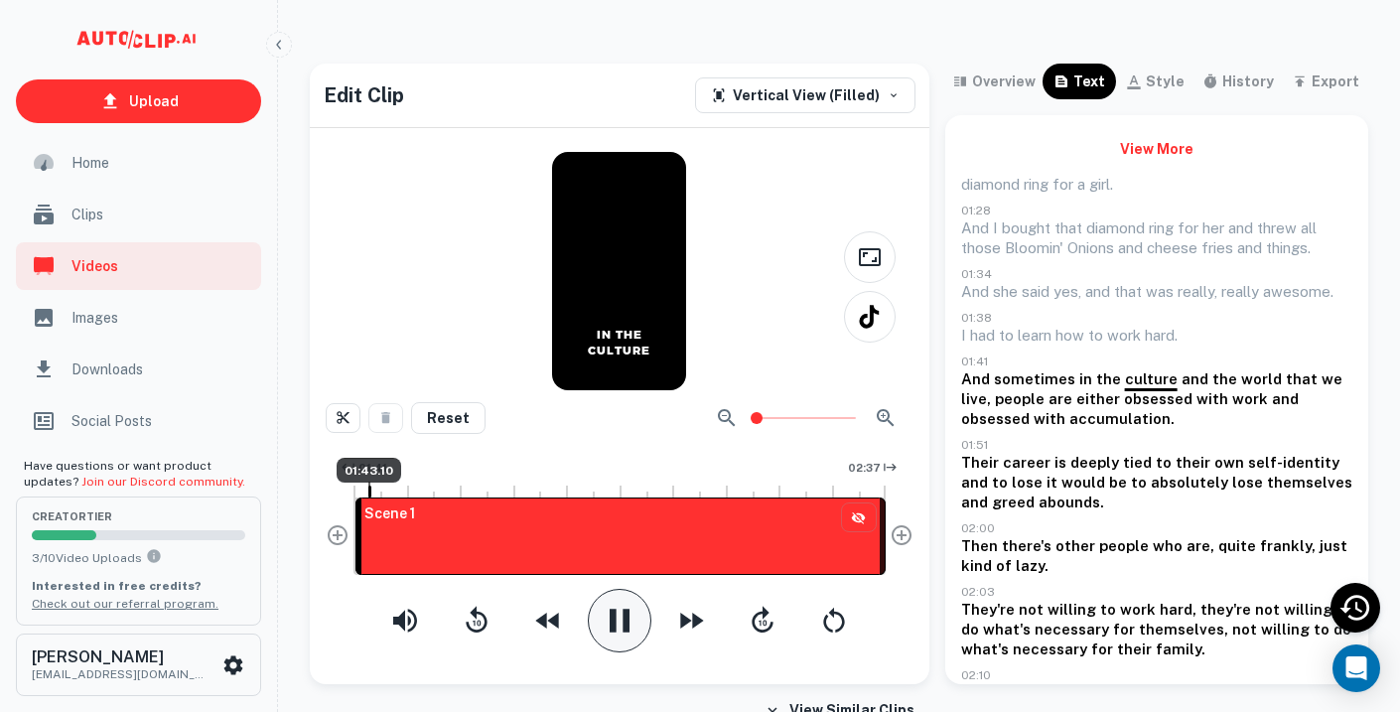
click at [368, 488] on div at bounding box center [369, 490] width 2 height 16
